Goal: Task Accomplishment & Management: Manage account settings

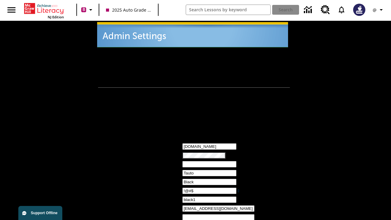
type input "!@#$"
click at [379, 10] on icon "Profile/Settings" at bounding box center [381, 9] width 7 height 7
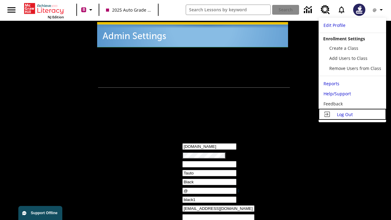
click at [352, 114] on span "Log Out" at bounding box center [345, 115] width 16 height 6
